Goal: Information Seeking & Learning: Learn about a topic

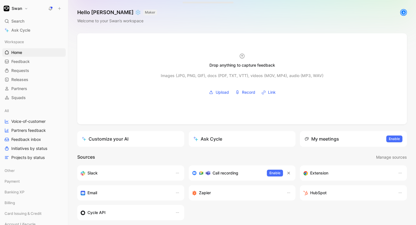
click at [23, 7] on button "Swan" at bounding box center [15, 9] width 27 height 8
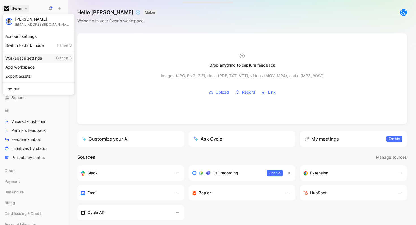
click at [30, 55] on div "Workspace settings G then S" at bounding box center [39, 58] width 70 height 9
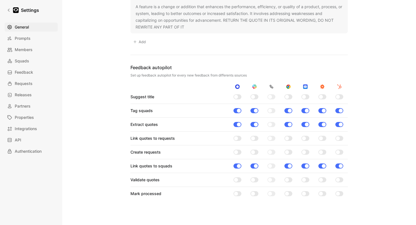
scroll to position [621, 0]
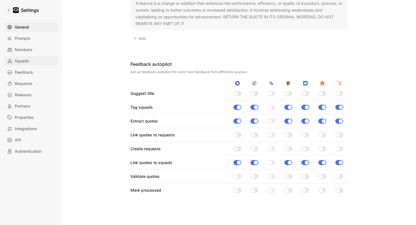
click at [31, 62] on link "Squads" at bounding box center [31, 61] width 53 height 9
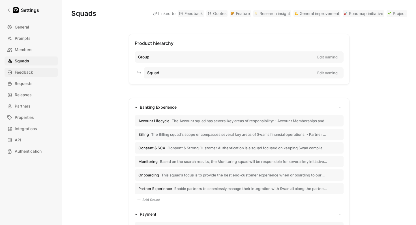
click at [29, 72] on span "Feedback" at bounding box center [24, 72] width 18 height 7
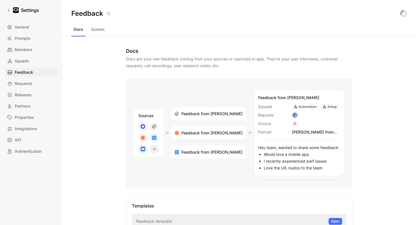
drag, startPoint x: 146, startPoint y: 60, endPoint x: 203, endPoint y: 60, distance: 57.1
click at [203, 60] on div "Docs are your raw feedback coming from your sources or captured in-app. They’re…" at bounding box center [239, 63] width 226 height 14
drag, startPoint x: 134, startPoint y: 66, endPoint x: 202, endPoint y: 66, distance: 68.1
click at [201, 66] on div "Docs are your raw feedback coming from your sources or captured in-app. They’re…" at bounding box center [239, 63] width 226 height 14
click at [99, 34] on div "Docs Quotes" at bounding box center [238, 30] width 335 height 11
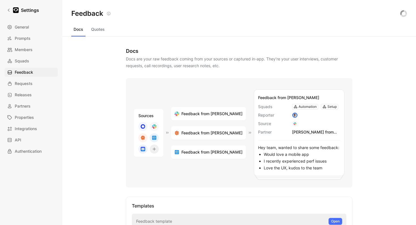
click at [99, 30] on button "Quotes" at bounding box center [98, 29] width 18 height 9
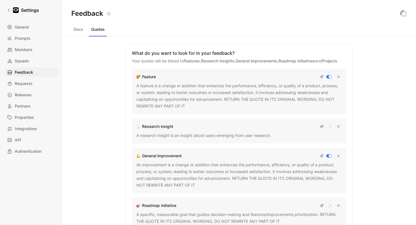
scroll to position [26, 0]
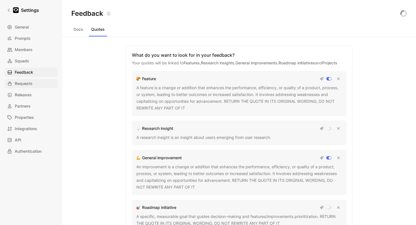
click at [35, 83] on link "Requests" at bounding box center [31, 83] width 53 height 9
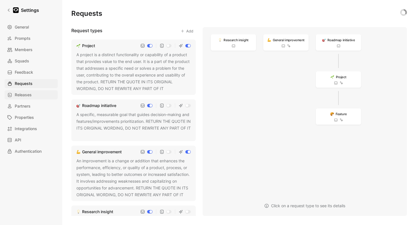
click at [28, 98] on link "Releases" at bounding box center [31, 94] width 53 height 9
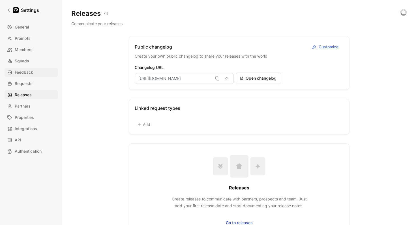
click at [32, 70] on span "Feedback" at bounding box center [24, 72] width 18 height 7
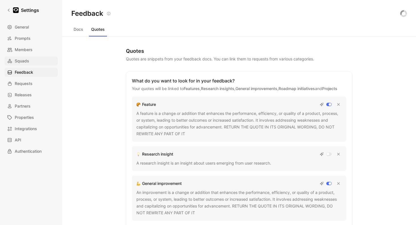
click at [35, 61] on link "Squads" at bounding box center [31, 61] width 53 height 9
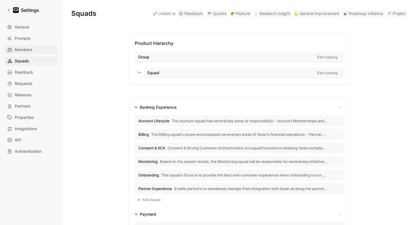
click at [41, 53] on link "Members" at bounding box center [31, 49] width 53 height 9
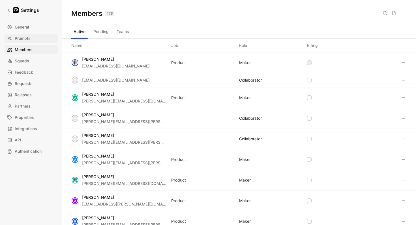
click at [39, 37] on link "Prompts" at bounding box center [31, 38] width 53 height 9
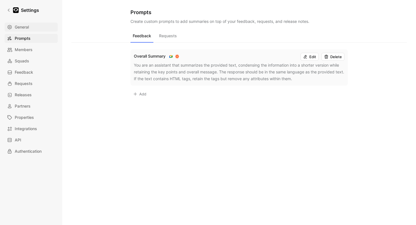
click at [39, 26] on link "General" at bounding box center [31, 27] width 53 height 9
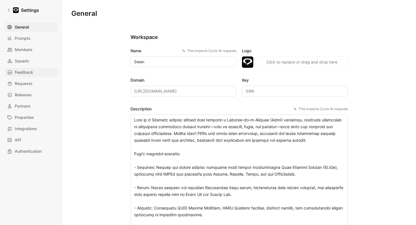
click at [35, 74] on link "Feedback" at bounding box center [31, 72] width 53 height 9
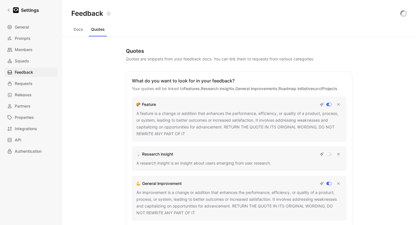
click at [84, 30] on button "Docs" at bounding box center [78, 29] width 14 height 9
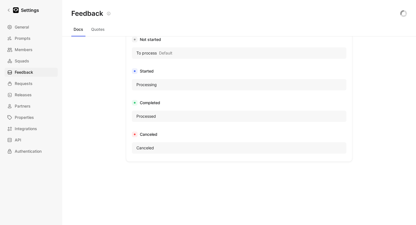
scroll to position [341, 0]
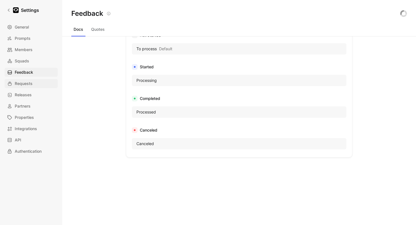
click at [36, 80] on link "Requests" at bounding box center [31, 83] width 53 height 9
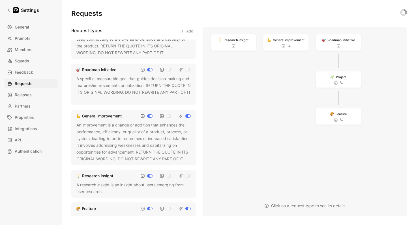
scroll to position [49, 0]
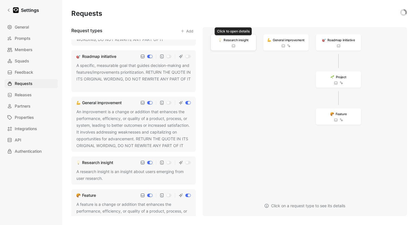
click at [225, 40] on span "Research insight" at bounding box center [235, 39] width 25 height 5
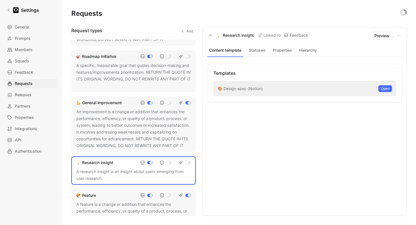
click at [257, 50] on button "Statuses" at bounding box center [256, 50] width 23 height 7
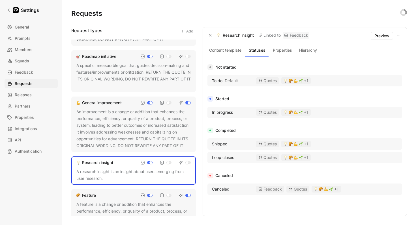
click at [283, 51] on button "Properties" at bounding box center [282, 50] width 23 height 7
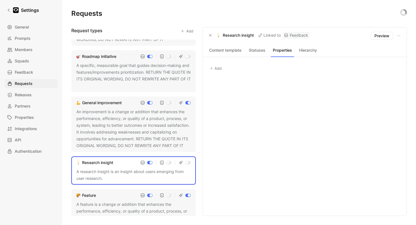
click at [304, 51] on button "Hierarchy" at bounding box center [307, 50] width 23 height 7
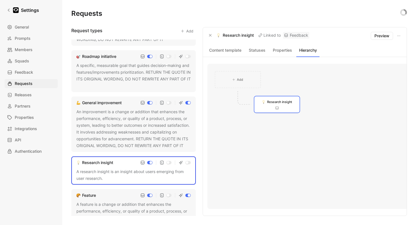
click at [254, 51] on button "Statuses" at bounding box center [256, 50] width 23 height 7
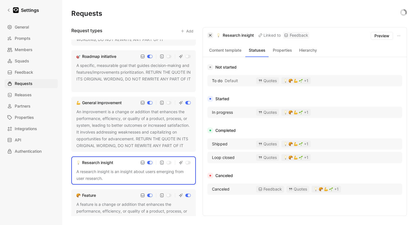
click at [211, 37] on icon "button" at bounding box center [209, 35] width 3 height 3
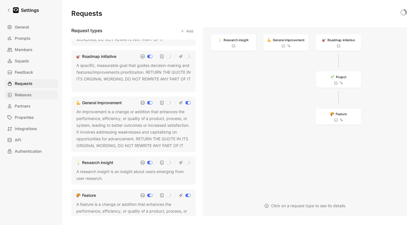
click at [25, 93] on span "Releases" at bounding box center [23, 95] width 17 height 7
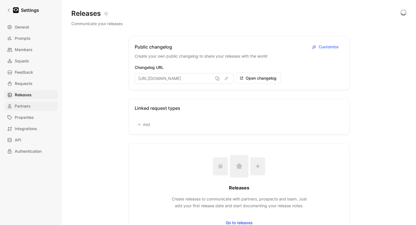
click at [25, 105] on span "Partners" at bounding box center [23, 106] width 16 height 7
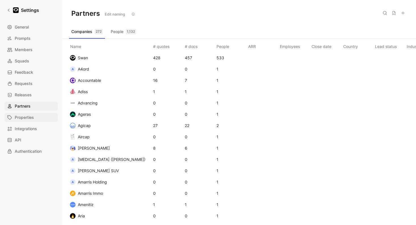
click at [27, 121] on span "Properties" at bounding box center [24, 117] width 19 height 7
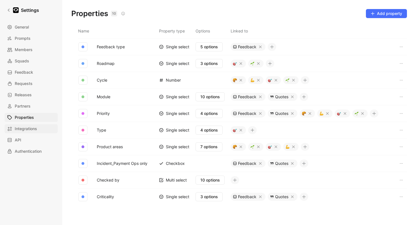
click at [27, 127] on span "Integrations" at bounding box center [26, 129] width 22 height 7
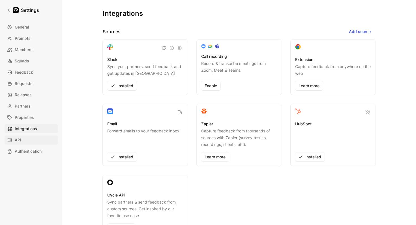
click at [26, 140] on link "API" at bounding box center [31, 140] width 53 height 9
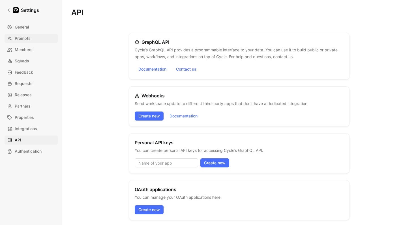
click at [29, 37] on span "Prompts" at bounding box center [23, 38] width 16 height 7
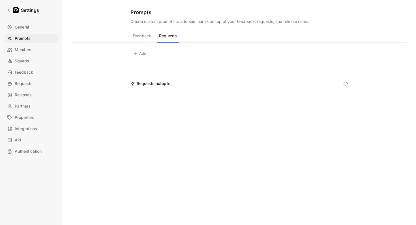
click at [165, 35] on button "Requests" at bounding box center [168, 37] width 22 height 11
click at [38, 31] on link "General" at bounding box center [31, 27] width 53 height 9
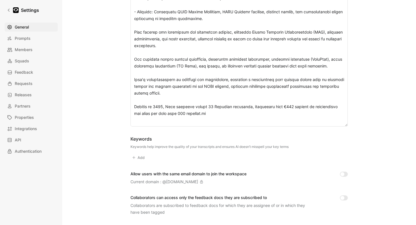
scroll to position [197, 0]
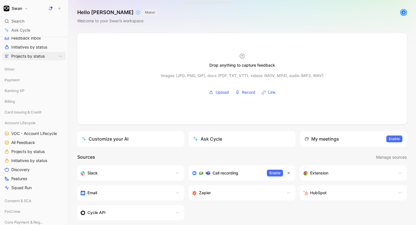
scroll to position [258, 0]
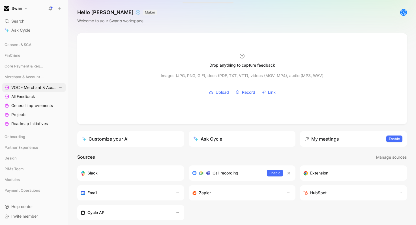
click at [37, 86] on span "VOC - Merchant & Account Funding" at bounding box center [34, 88] width 46 height 6
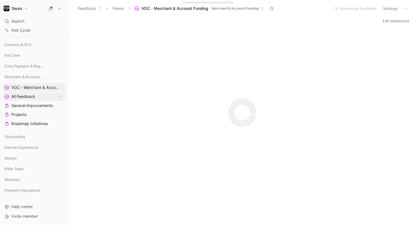
click at [34, 97] on span "All Feedback" at bounding box center [23, 97] width 24 height 6
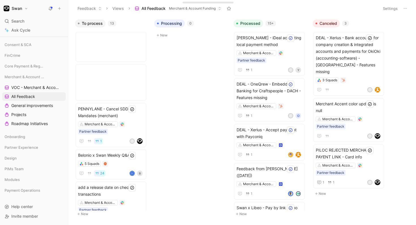
scroll to position [295, 0]
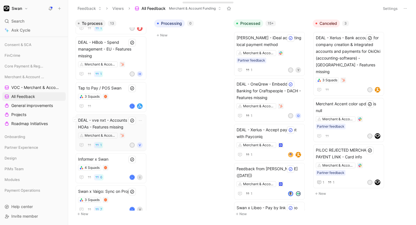
click at [106, 117] on span "DEAL - vve nxt - Accounts for HOAs - Features missing" at bounding box center [111, 124] width 66 height 14
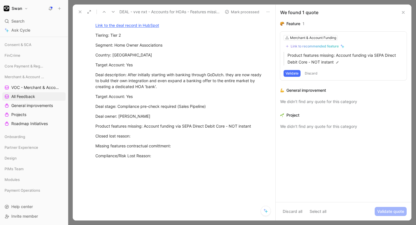
scroll to position [57, 0]
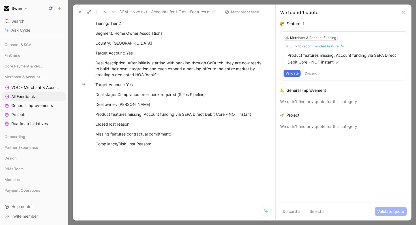
click at [80, 14] on button at bounding box center [80, 12] width 8 height 8
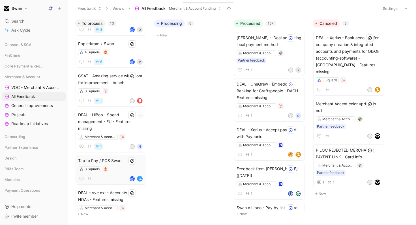
scroll to position [220, 0]
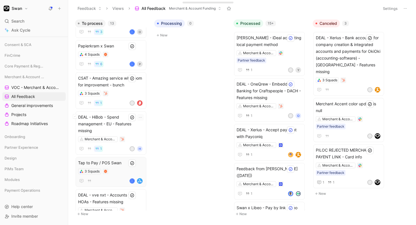
click at [112, 123] on span "DEAL - HiBob - Spend management - EU - Features missing" at bounding box center [111, 124] width 66 height 20
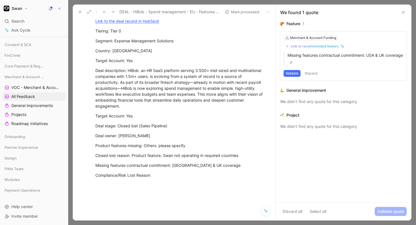
scroll to position [51, 0]
